Goal: Use online tool/utility: Use online tool/utility

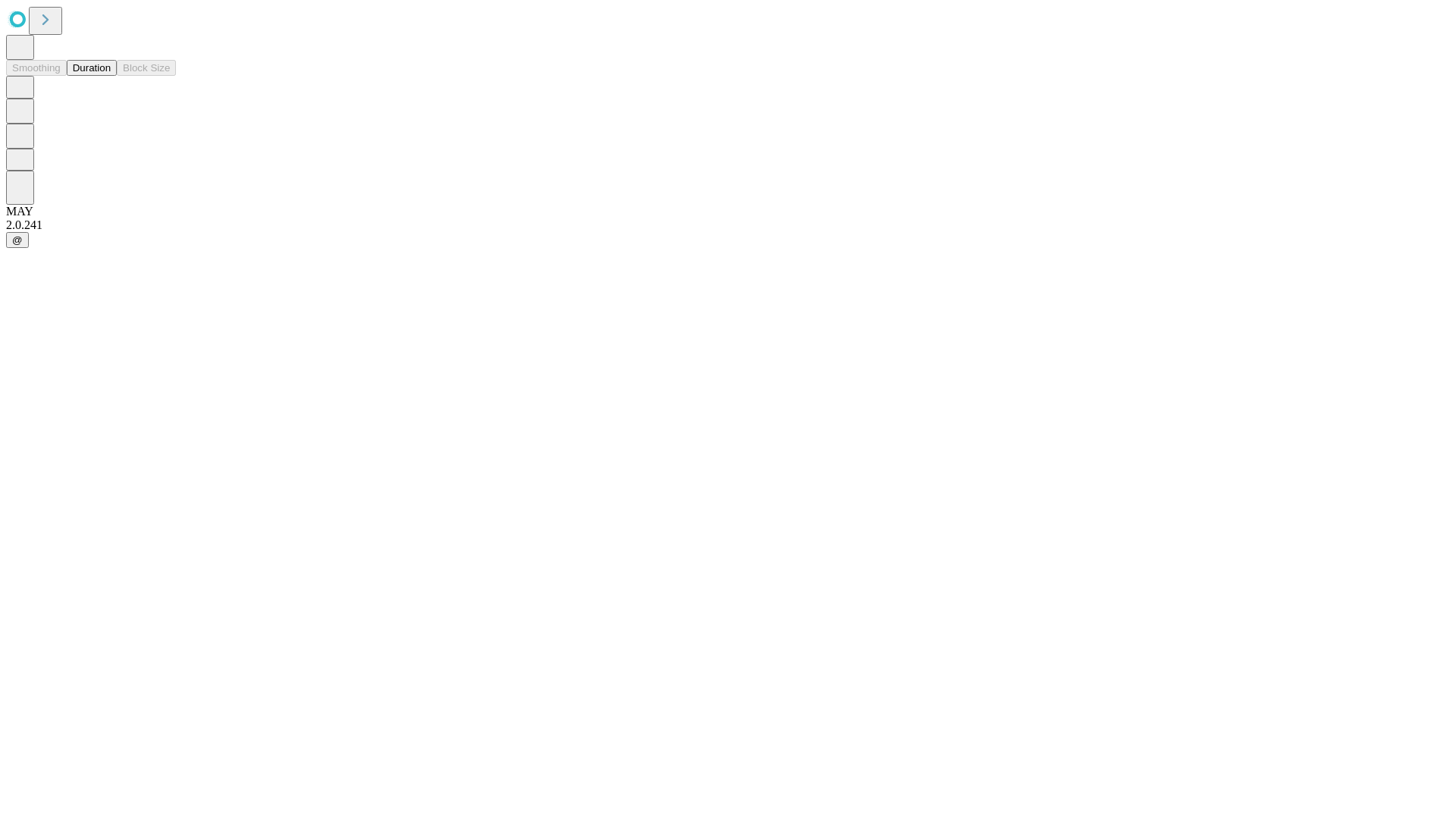
click at [111, 76] on button "Duration" at bounding box center [91, 68] width 50 height 16
click at [169, 353] on input "text" at bounding box center [116, 360] width 108 height 15
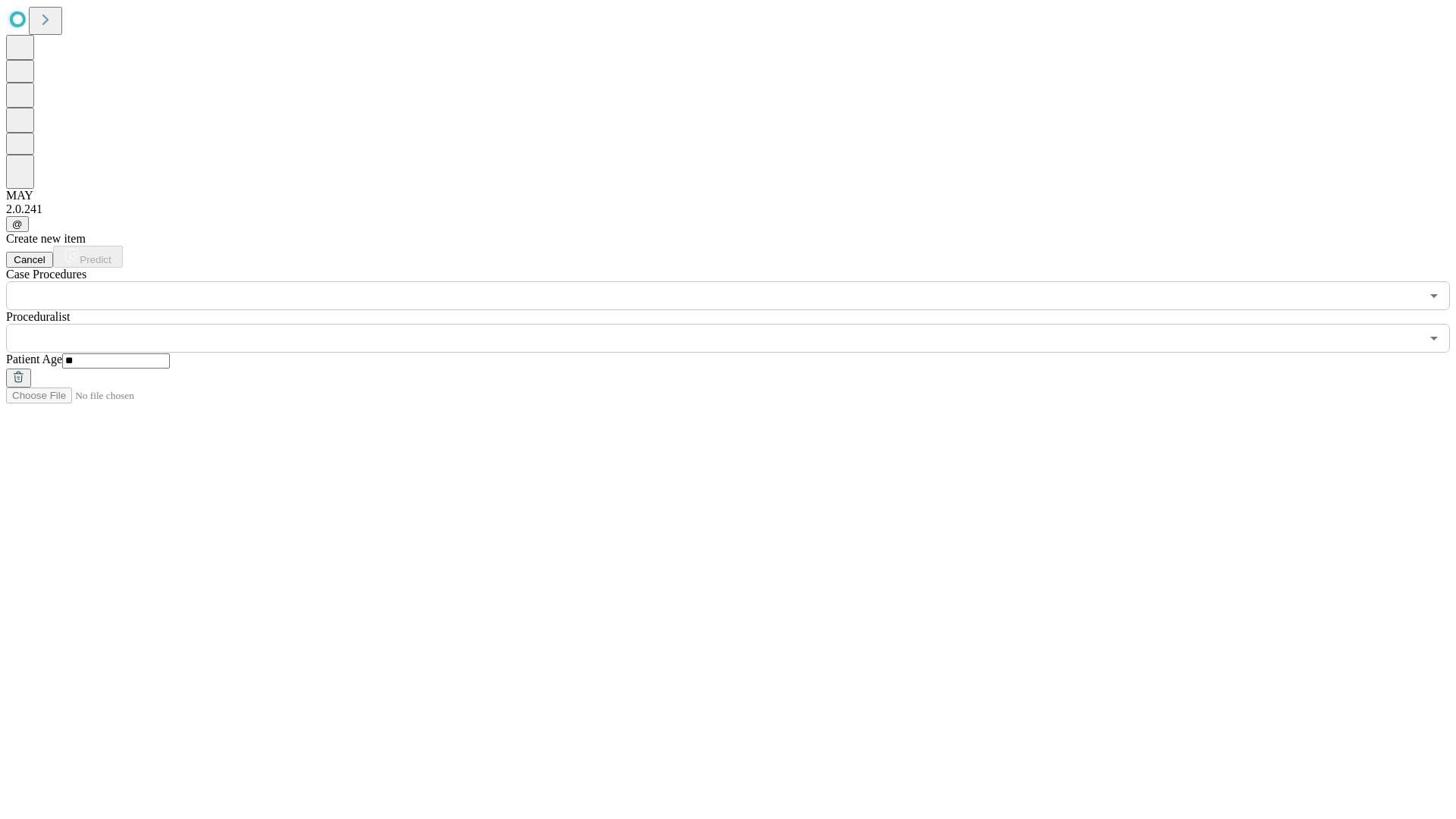
type input "**"
click at [739, 324] on input "text" at bounding box center [713, 338] width 1414 height 29
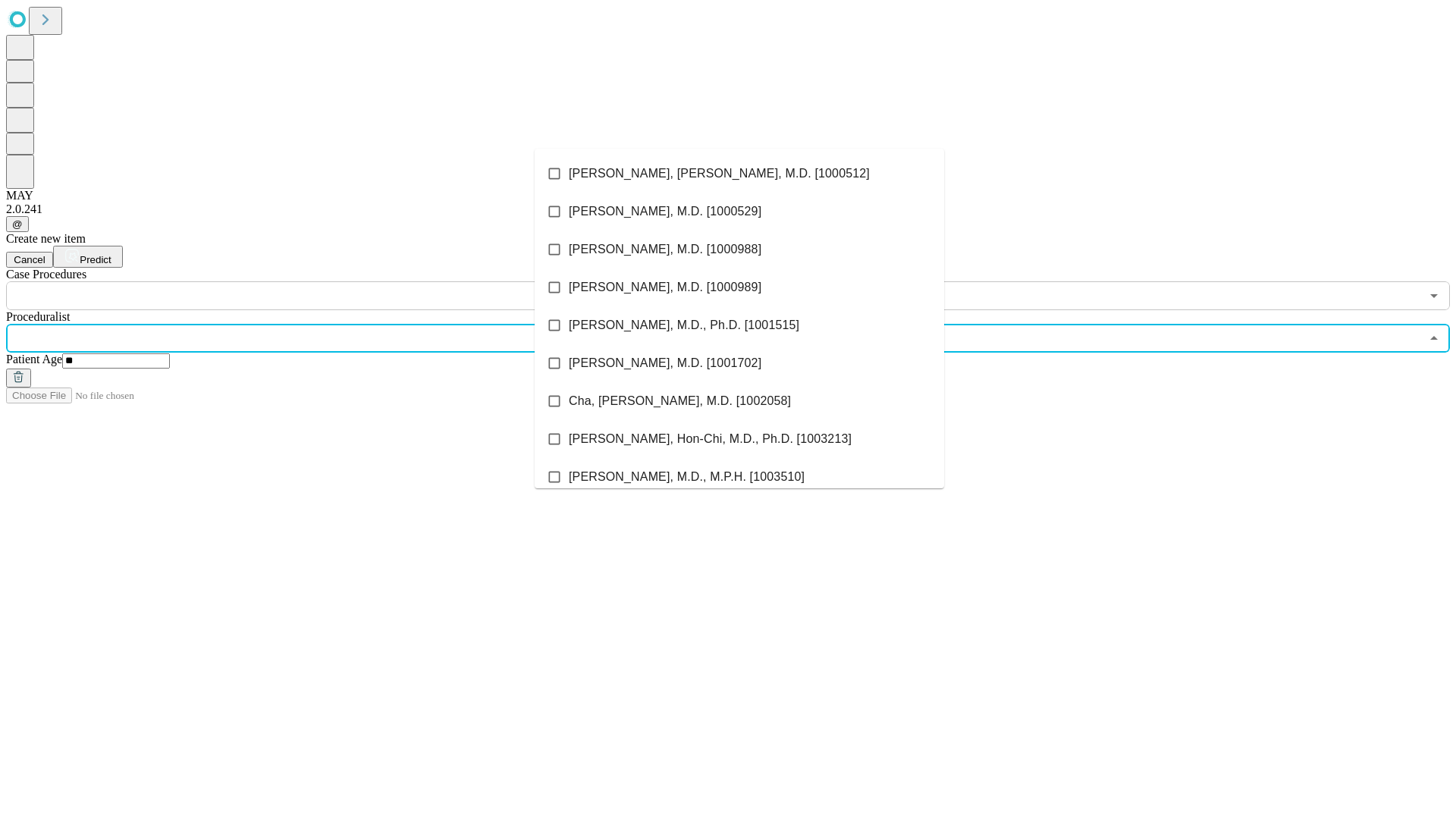
click at [739, 173] on li "[PERSON_NAME], [PERSON_NAME], M.D. [1000512]" at bounding box center [739, 173] width 409 height 38
click at [318, 281] on input "text" at bounding box center [713, 295] width 1414 height 29
